Goal: Transaction & Acquisition: Purchase product/service

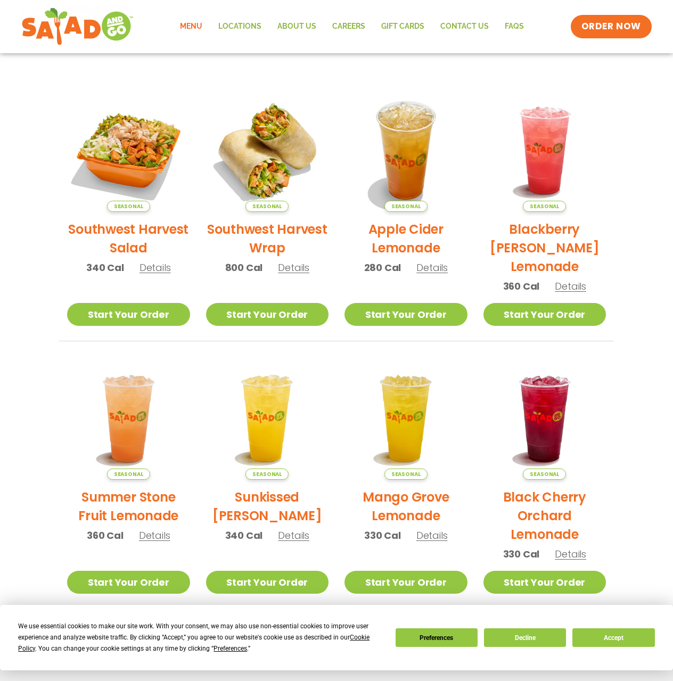
scroll to position [213, 0]
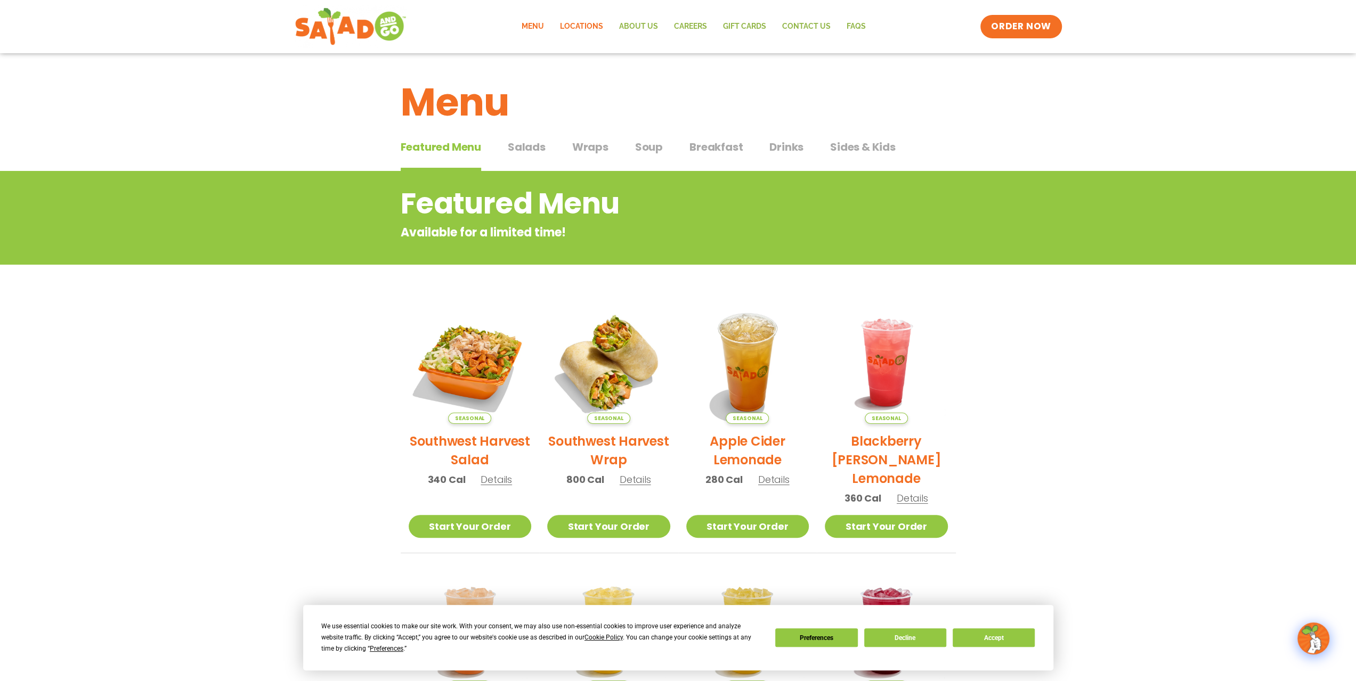
click at [579, 29] on link "Locations" at bounding box center [581, 26] width 59 height 25
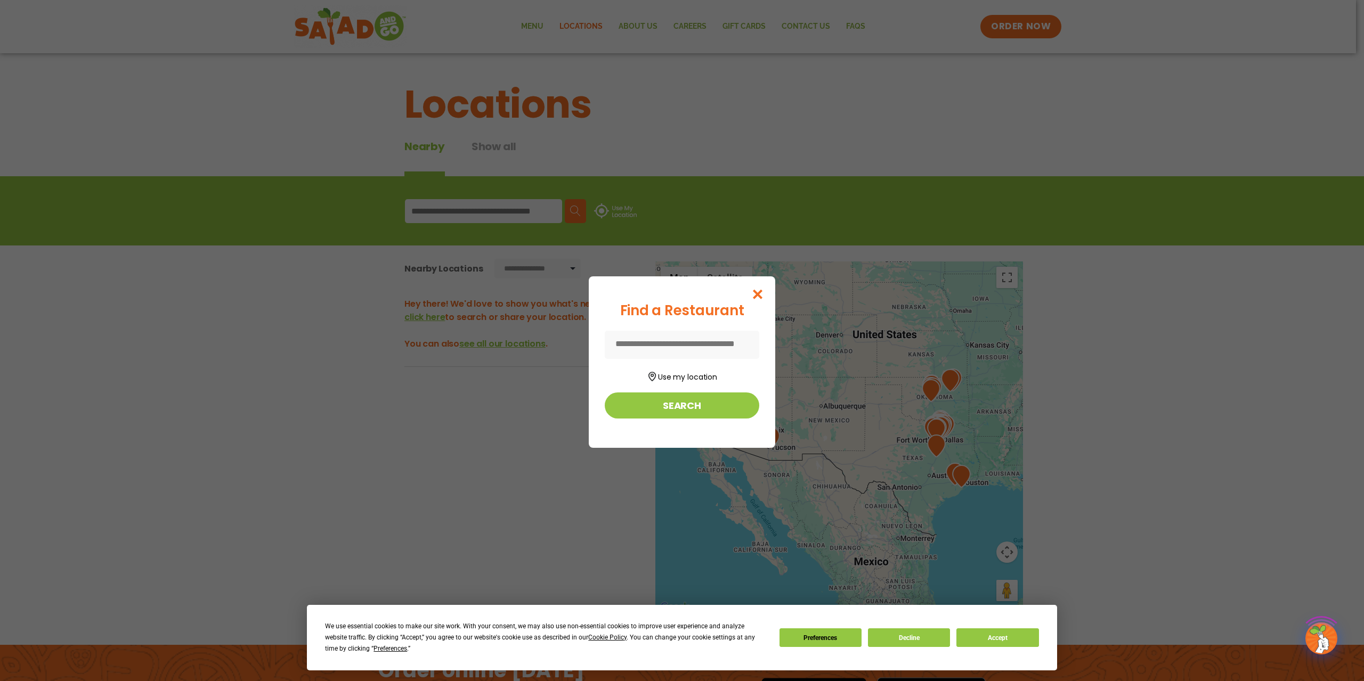
click at [678, 339] on input at bounding box center [682, 345] width 155 height 28
click at [692, 369] on button "Use my location" at bounding box center [682, 376] width 155 height 14
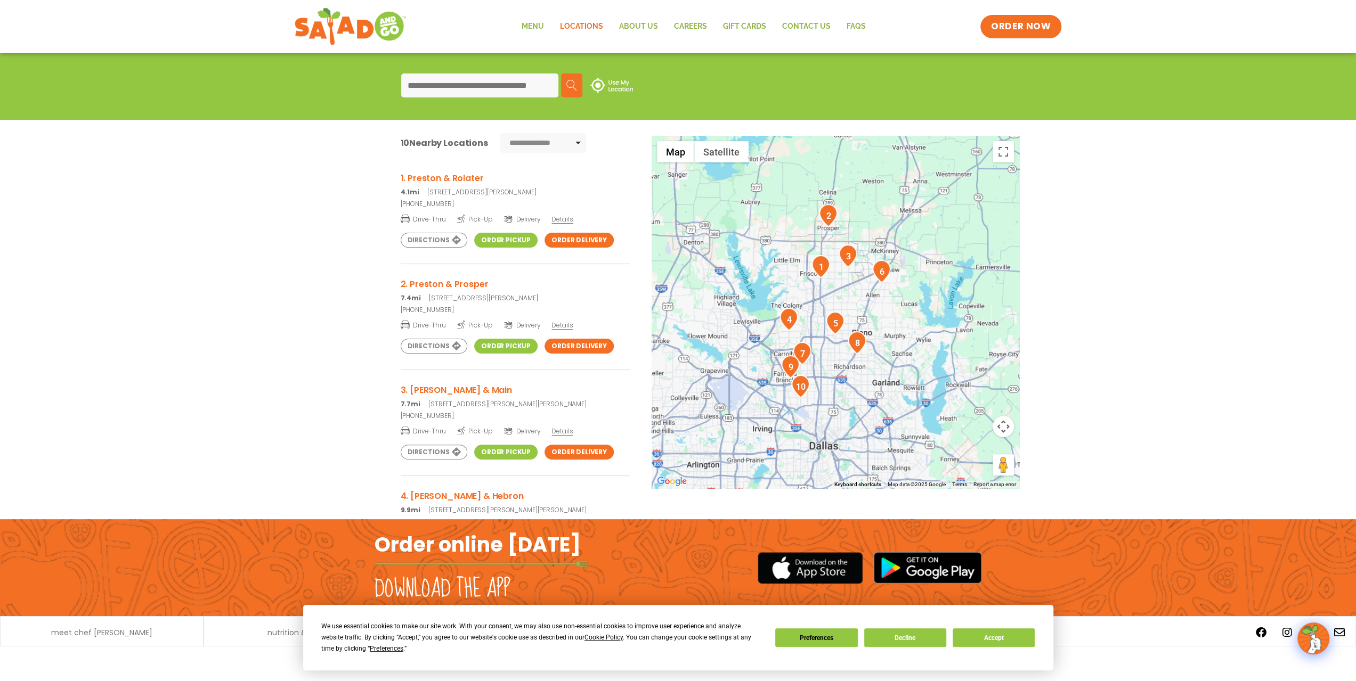
scroll to position [126, 0]
click at [575, 239] on link "Order Delivery" at bounding box center [579, 239] width 69 height 15
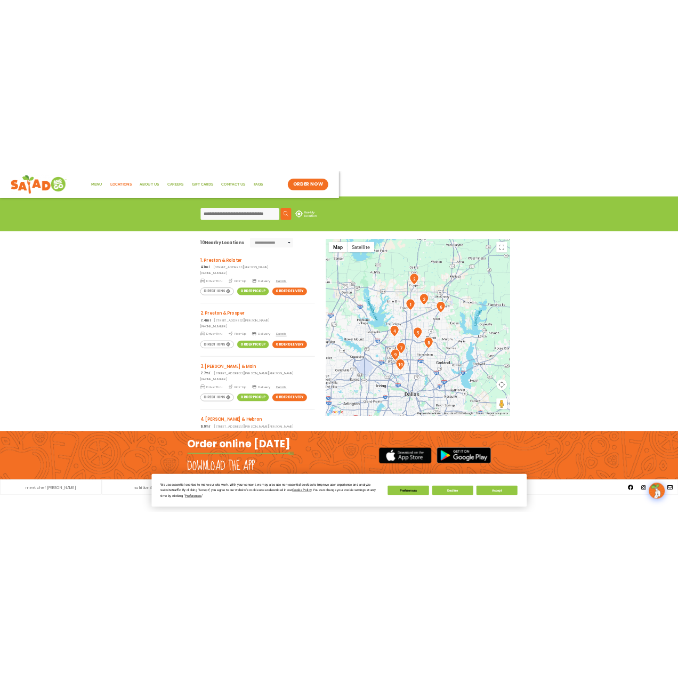
scroll to position [125, 0]
